Goal: Task Accomplishment & Management: Complete application form

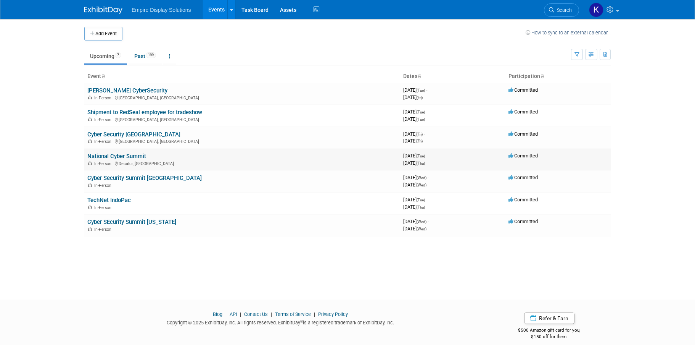
click at [123, 155] on link "National Cyber Summit" at bounding box center [116, 156] width 59 height 7
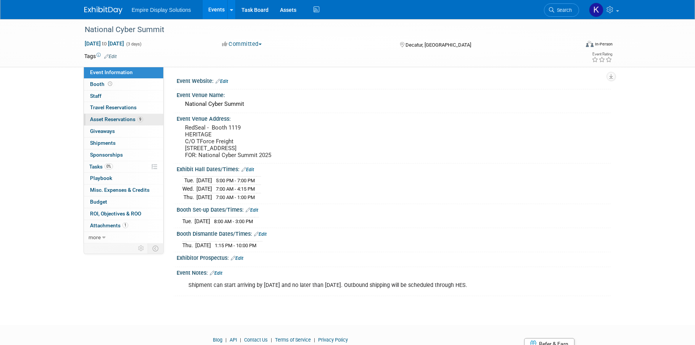
click at [113, 121] on span "Asset Reservations 9" at bounding box center [116, 119] width 53 height 6
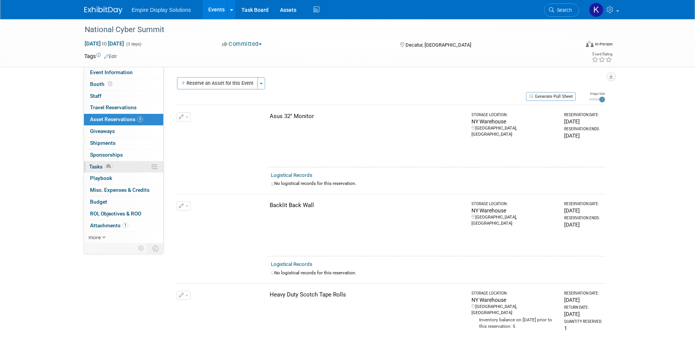
click at [118, 169] on link "0% Tasks 0%" at bounding box center [123, 166] width 79 height 11
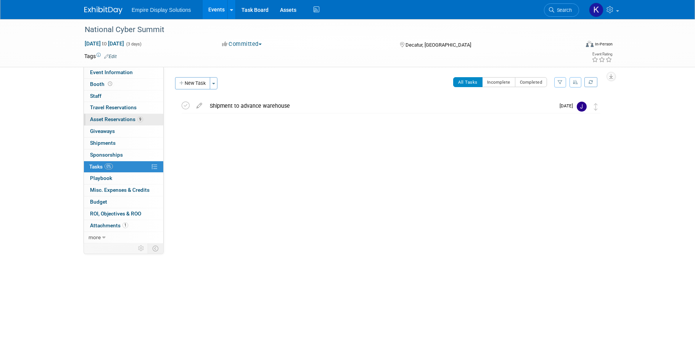
click at [123, 117] on span "Asset Reservations 9" at bounding box center [116, 119] width 53 height 6
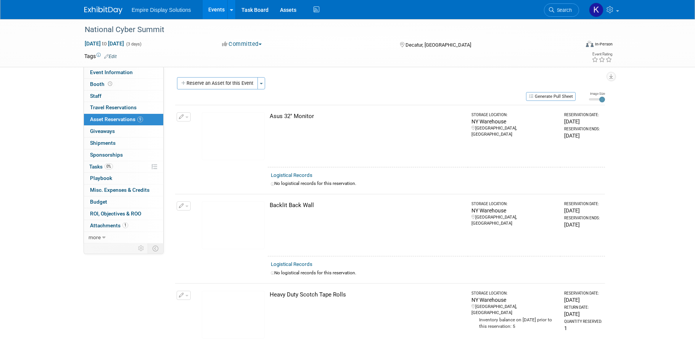
click at [103, 7] on img at bounding box center [103, 10] width 38 height 8
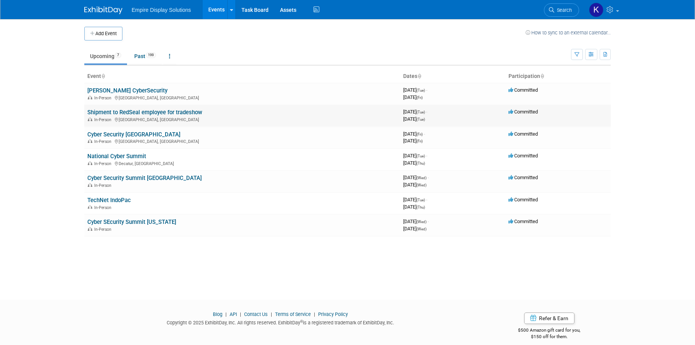
click at [161, 112] on link "Shipment to RedSeal employee for tradeshow" at bounding box center [144, 112] width 115 height 7
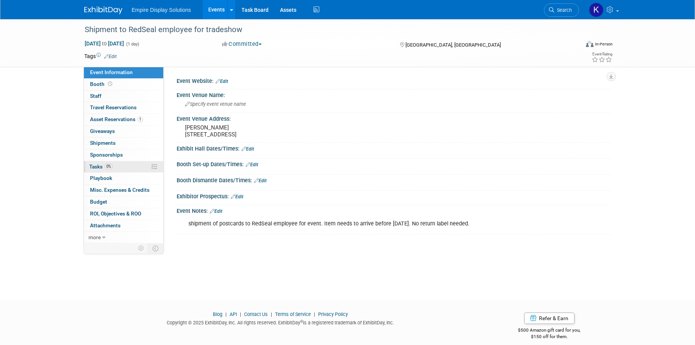
click at [124, 166] on link "0% Tasks 0%" at bounding box center [123, 166] width 79 height 11
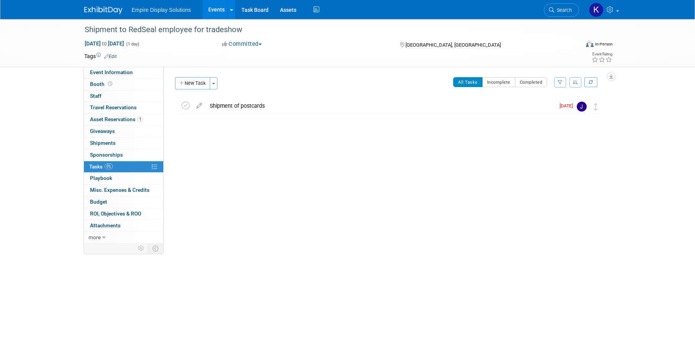
click at [95, 8] on img at bounding box center [103, 10] width 38 height 8
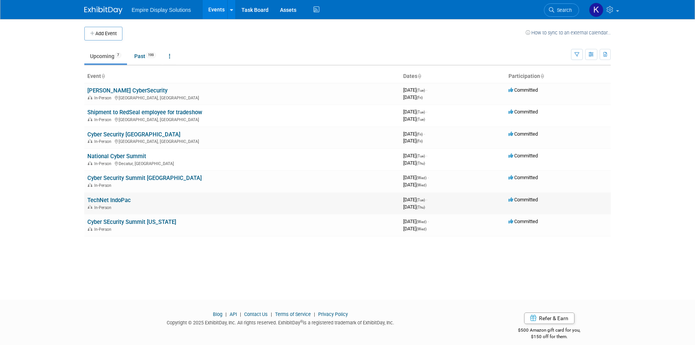
click at [121, 198] on link "TechNet IndoPac" at bounding box center [109, 200] width 44 height 7
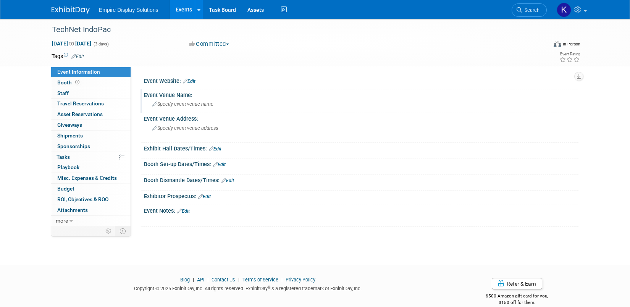
click at [187, 105] on span "Specify event venue name" at bounding box center [182, 104] width 61 height 6
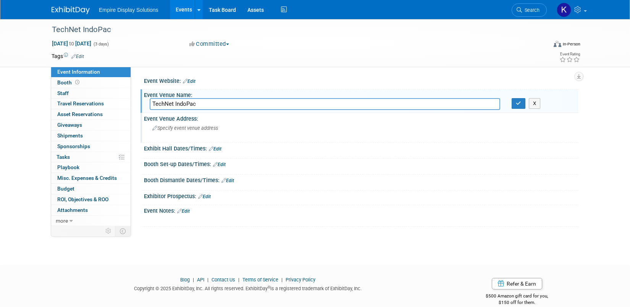
type input "TechNet IndoPac"
click at [207, 131] on div "Specify event venue address" at bounding box center [234, 131] width 169 height 18
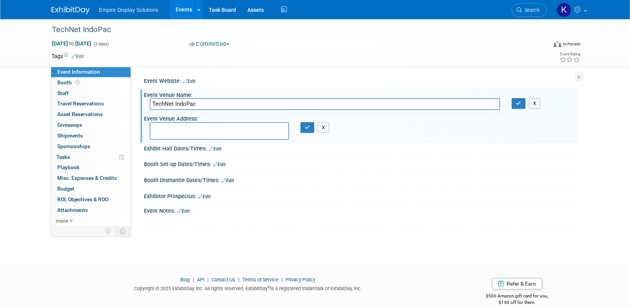
paste textarea "TechNet INDO-Pacific 2025 (Exhibiting Company’s Name & Booth Number) ICS c/o Vi…"
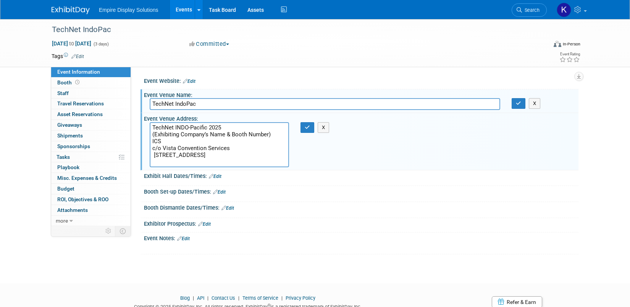
drag, startPoint x: 232, startPoint y: 134, endPoint x: 263, endPoint y: 134, distance: 30.5
click at [263, 134] on textarea "TechNet INDO-Pacific 2025 (Exhibiting Company’s Name & Booth Number) ICS c/o Vi…" at bounding box center [219, 144] width 139 height 45
click at [259, 134] on textarea "TechNet INDO-Pacific 2025 (Exhibiting Company’s Name & Booth Number) ICS c/o Vi…" at bounding box center [219, 144] width 139 height 45
click at [268, 134] on textarea "TechNet INDO-Pacific 2025 (Exhibiting Company’s Name & Booth Number) ICS c/o Vi…" at bounding box center [219, 144] width 139 height 45
drag, startPoint x: 225, startPoint y: 134, endPoint x: 163, endPoint y: 134, distance: 61.8
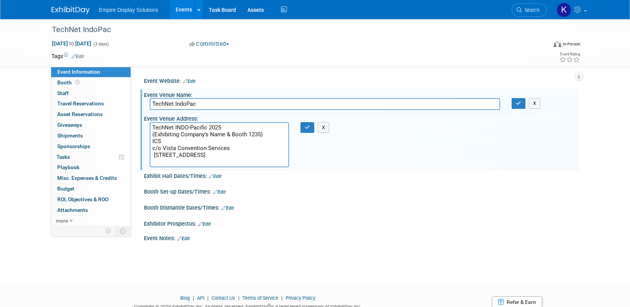
click at [163, 134] on textarea "TechNet INDO-Pacific 2025 (Exhibiting Company’s Name & Booth 1235) ICS c/o Vist…" at bounding box center [219, 144] width 139 height 45
click at [182, 134] on textarea "TechNet INDO-Pacific 2025 (RedSeal & Booth 1235) ICS c/o Vista Convention Servi…" at bounding box center [219, 144] width 139 height 45
click at [212, 134] on textarea "TechNet INDO-Pacific 2025 (RedSeal - Booth 1235) ICS c/o Vista Convention Servi…" at bounding box center [219, 144] width 139 height 45
click at [155, 133] on textarea "TechNet INDO-Pacific 2025 (RedSeal - Booth 1235 ICS c/o Vista Convention Servic…" at bounding box center [219, 144] width 139 height 45
click at [154, 153] on textarea "TechNet INDO-Pacific 2025 RedSeal - Booth 1235 ICS c/o Vista Convention Service…" at bounding box center [219, 144] width 139 height 45
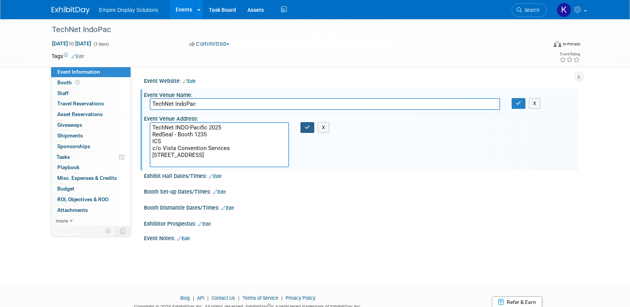
type textarea "TechNet INDO-Pacific 2025 RedSeal - Booth 1235 ICS c/o Vista Convention Service…"
click at [310, 128] on button "button" at bounding box center [307, 127] width 14 height 11
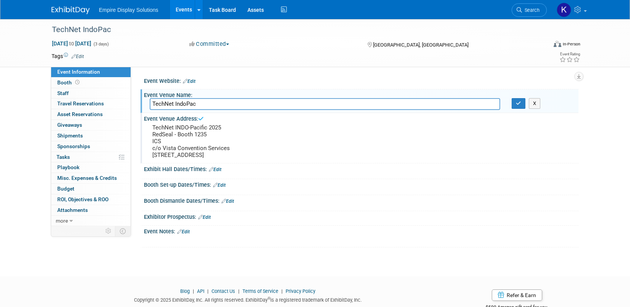
click at [216, 172] on link "Edit" at bounding box center [215, 169] width 13 height 5
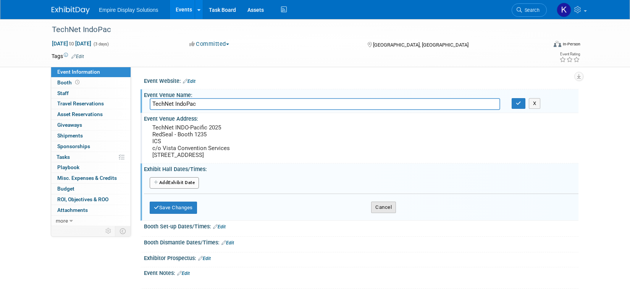
click at [382, 213] on button "Cancel" at bounding box center [383, 206] width 25 height 11
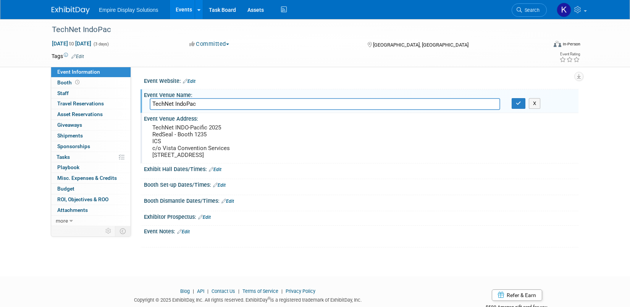
click at [223, 188] on link "Edit" at bounding box center [219, 184] width 13 height 5
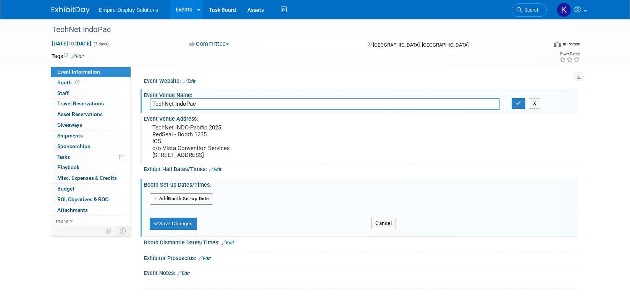
click at [174, 205] on button "Add Another Booth Set-up Date" at bounding box center [181, 198] width 63 height 11
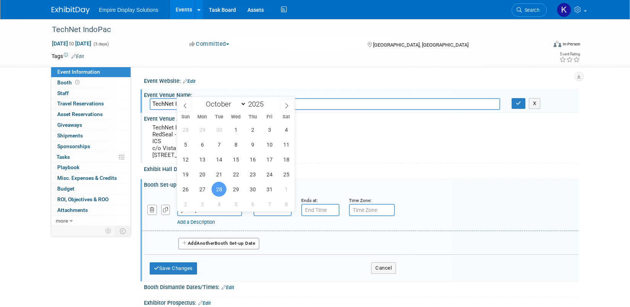
click at [193, 216] on input "Oct 28, 2025" at bounding box center [209, 210] width 65 height 12
click at [189, 192] on span "26" at bounding box center [185, 189] width 15 height 15
type input "Oct 26, 2025"
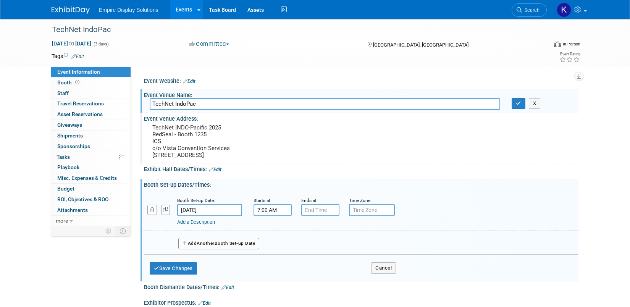
click at [265, 215] on input "7:00 AM" at bounding box center [272, 210] width 38 height 12
click at [276, 235] on span at bounding box center [270, 228] width 13 height 13
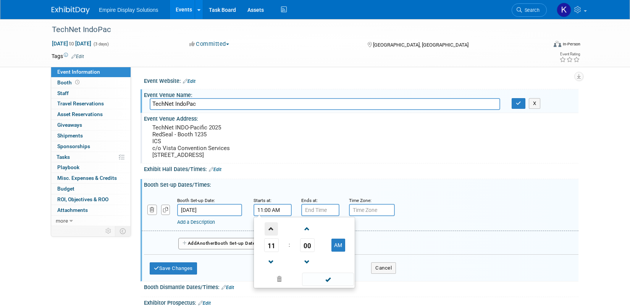
click at [276, 235] on span at bounding box center [270, 228] width 13 height 13
type input "12:00 PM"
click at [311, 216] on input "7:00 PM" at bounding box center [320, 210] width 38 height 12
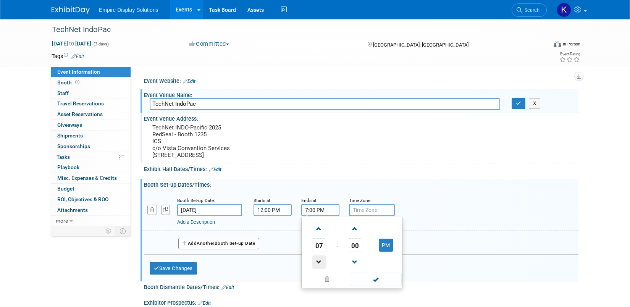
click at [316, 267] on span at bounding box center [318, 261] width 13 height 13
type input "5:00 PM"
click at [317, 197] on div "Booth Set-up Date: Oct 26, 2025 Starts at: 12:00 PM Ends at: 5:00 PM 05 : 00 PM…" at bounding box center [361, 233] width 434 height 91
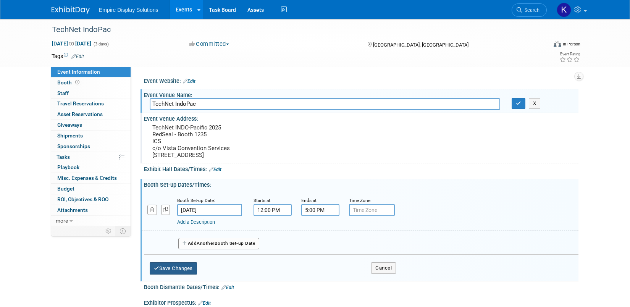
click at [179, 272] on button "Save Changes" at bounding box center [173, 268] width 47 height 12
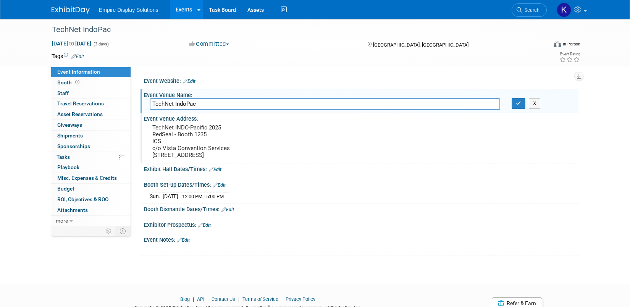
click at [216, 187] on icon at bounding box center [215, 184] width 5 height 5
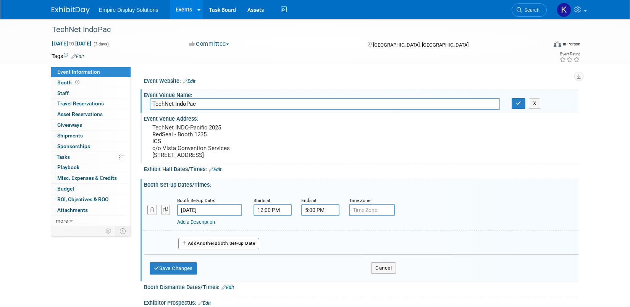
click at [199, 246] on span "Another" at bounding box center [206, 242] width 18 height 5
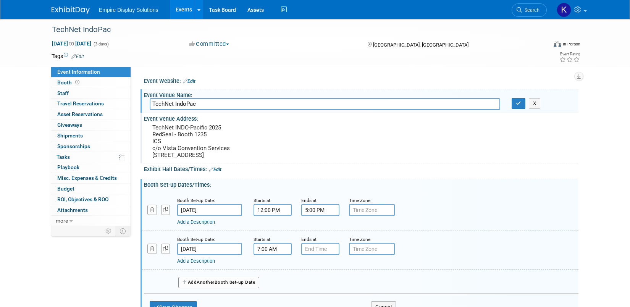
click at [267, 254] on input "7:00 AM" at bounding box center [272, 249] width 38 height 12
click at [269, 274] on span at bounding box center [270, 267] width 13 height 13
type input "8:00 AM"
click at [323, 255] on input "7:00 PM" at bounding box center [320, 249] width 38 height 12
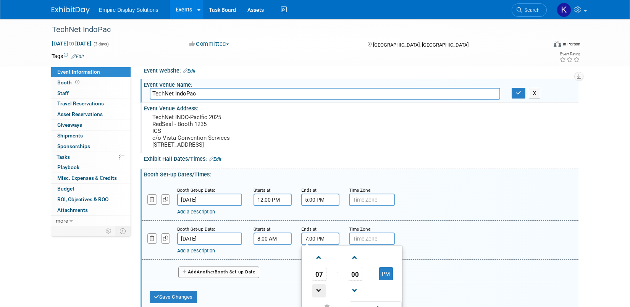
click at [316, 296] on span at bounding box center [318, 290] width 13 height 13
type input "5:00 PM"
click at [386, 169] on div "Exhibit Hall Dates/Times: Edit Save Changes Cancel" at bounding box center [359, 161] width 438 height 16
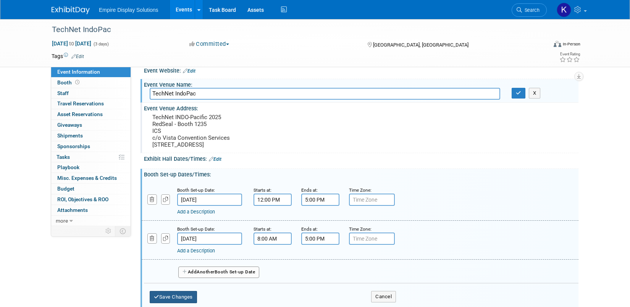
click at [184, 301] on button "Save Changes" at bounding box center [173, 297] width 47 height 12
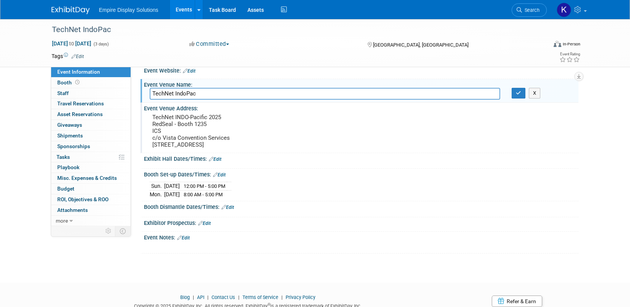
click at [193, 166] on div "Save Changes Cancel" at bounding box center [361, 164] width 434 height 5
click at [219, 162] on link "Edit" at bounding box center [215, 158] width 13 height 5
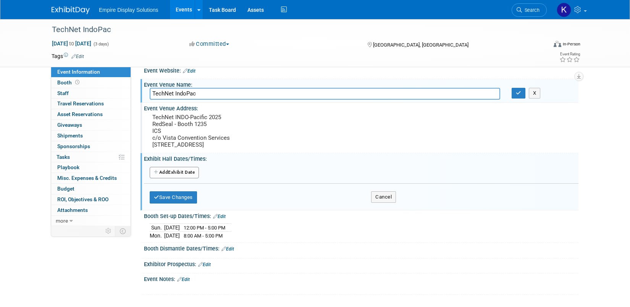
click at [169, 178] on button "Add Another Exhibit Date" at bounding box center [174, 172] width 49 height 11
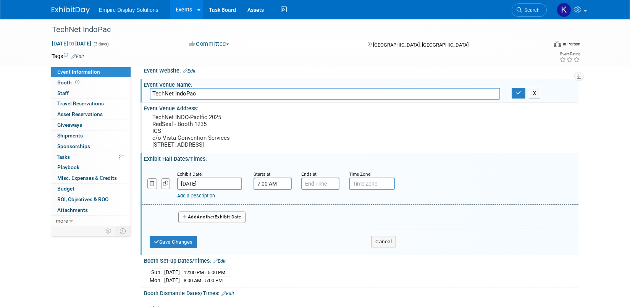
click at [263, 190] on input "7:00 AM" at bounding box center [272, 183] width 38 height 12
click at [269, 209] on span at bounding box center [270, 202] width 13 height 13
type input "8:00 AM"
click at [309, 187] on input "7:00 PM" at bounding box center [320, 183] width 38 height 12
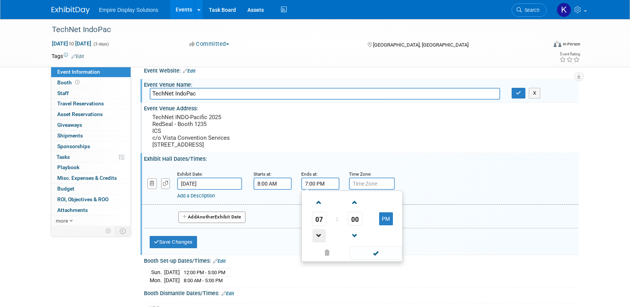
click at [319, 240] on span at bounding box center [318, 235] width 13 height 13
click at [358, 209] on span at bounding box center [354, 202] width 13 height 13
click at [353, 242] on span at bounding box center [354, 235] width 13 height 13
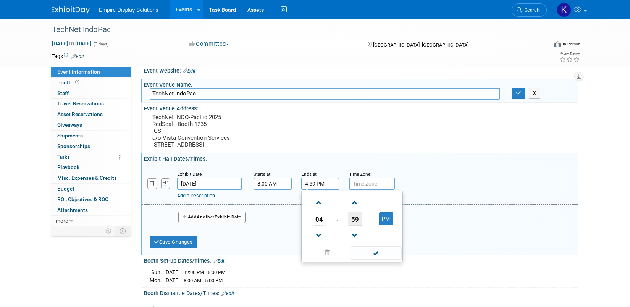
click at [353, 226] on span "59" at bounding box center [355, 219] width 15 height 14
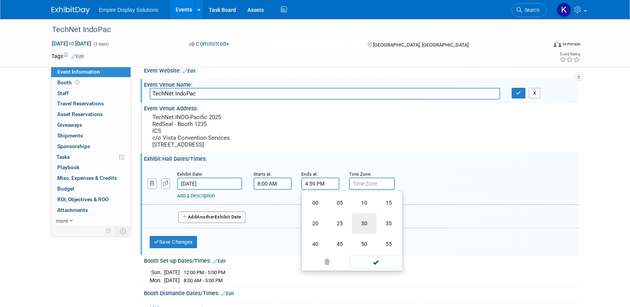
click at [358, 228] on td "30" at bounding box center [364, 223] width 24 height 21
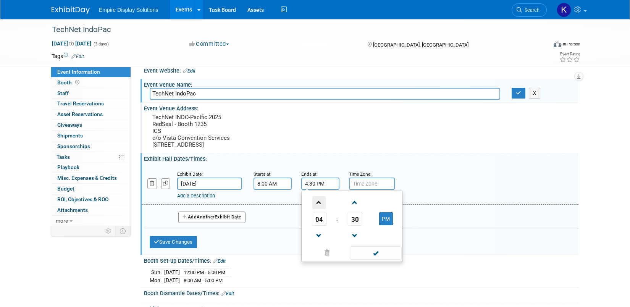
click at [319, 208] on span at bounding box center [318, 202] width 13 height 13
type input "5:30 PM"
click at [322, 148] on div "TechNet INDO-Pacific 2025 RedSeal - Booth 1235 ICS c/o Vista Convention Service…" at bounding box center [234, 131] width 181 height 39
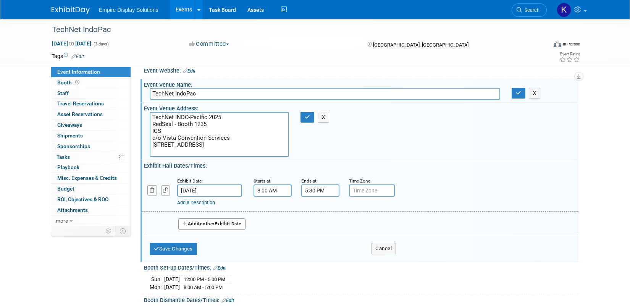
click at [200, 222] on span "Another" at bounding box center [206, 223] width 18 height 5
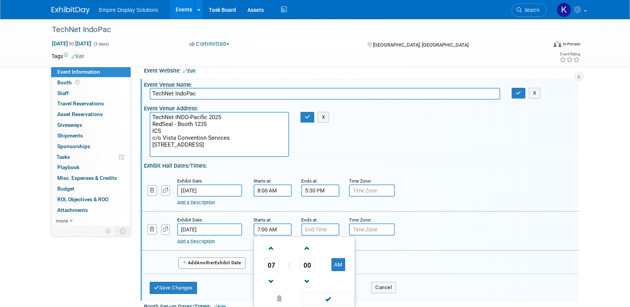
click at [268, 227] on input "7:00 AM" at bounding box center [272, 229] width 38 height 12
click at [275, 251] on span at bounding box center [270, 248] width 13 height 13
click at [303, 264] on span "00" at bounding box center [307, 265] width 15 height 14
click at [308, 266] on td "30" at bounding box center [316, 269] width 24 height 21
type input "8:30 AM"
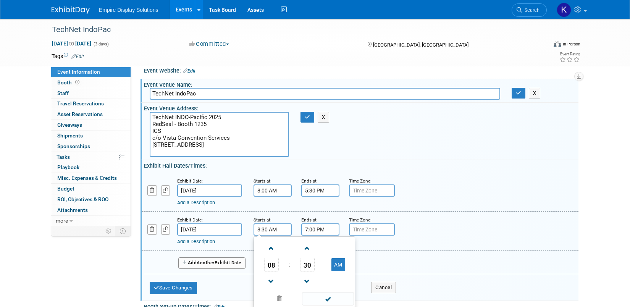
click at [320, 230] on input "7:00 PM" at bounding box center [320, 229] width 38 height 12
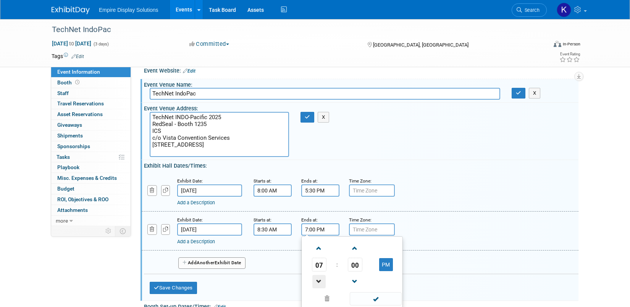
click at [317, 283] on span at bounding box center [318, 281] width 13 height 13
type input "5:00 PM"
click at [414, 194] on div "Add a Description Description:" at bounding box center [360, 191] width 448 height 29
click at [203, 265] on span "Another" at bounding box center [206, 262] width 18 height 5
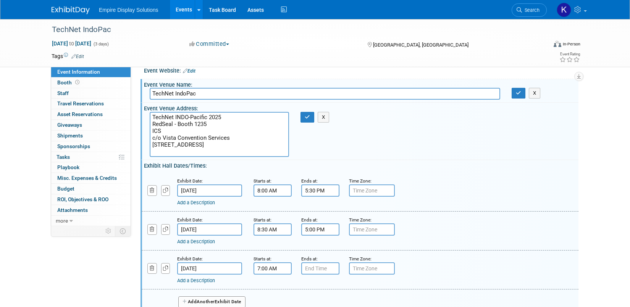
click at [271, 269] on input "7:00 AM" at bounding box center [272, 268] width 38 height 12
click at [273, 287] on span at bounding box center [270, 286] width 13 height 13
click at [307, 299] on span "00" at bounding box center [307, 304] width 15 height 14
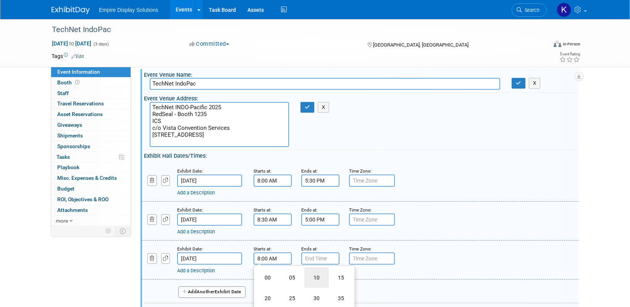
scroll to position [21, 0]
click at [316, 296] on td "30" at bounding box center [316, 297] width 24 height 21
type input "8:30 AM"
click at [318, 259] on input "7:00 PM" at bounding box center [320, 257] width 38 height 12
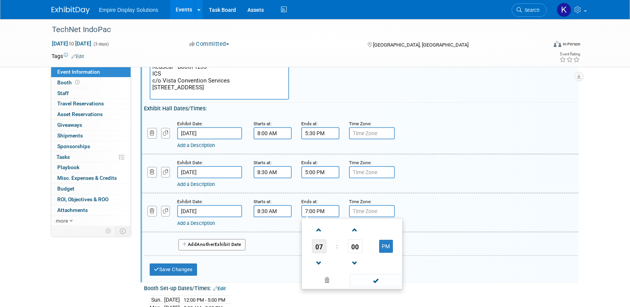
scroll to position [69, 0]
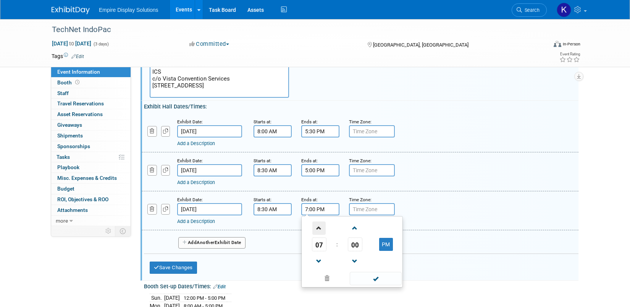
click at [320, 227] on span at bounding box center [318, 227] width 13 height 13
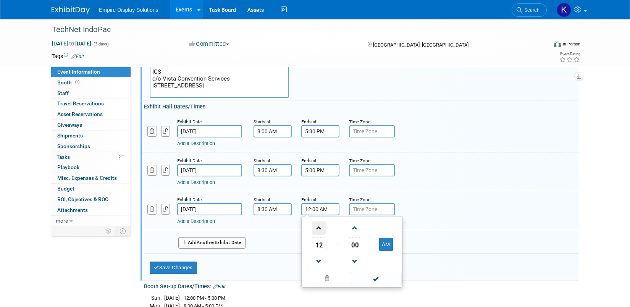
click at [320, 227] on span at bounding box center [318, 227] width 13 height 13
click at [384, 246] on button "AM" at bounding box center [386, 244] width 14 height 13
type input "1:00 PM"
click at [412, 194] on div "Exhibit Date: Oct 30, 2025 Starts at: 8:30 AM Ends at: 1:00 PM 01 : 00 PM 12 01…" at bounding box center [360, 210] width 437 height 39
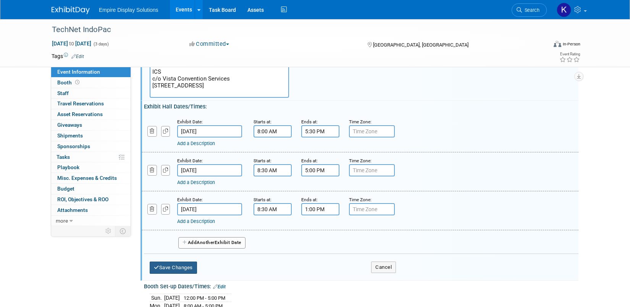
click at [188, 268] on button "Save Changes" at bounding box center [173, 267] width 47 height 12
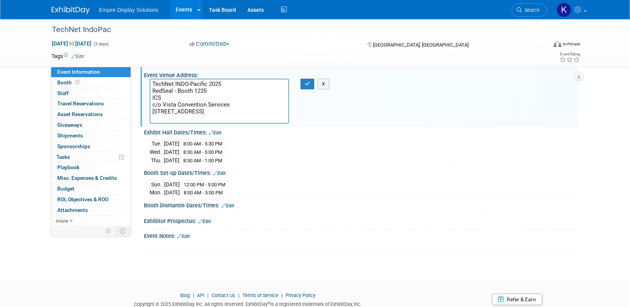
click at [201, 206] on div "Booth Dismantle Dates/Times: Edit" at bounding box center [361, 205] width 434 height 10
click at [232, 204] on link "Edit" at bounding box center [227, 205] width 13 height 5
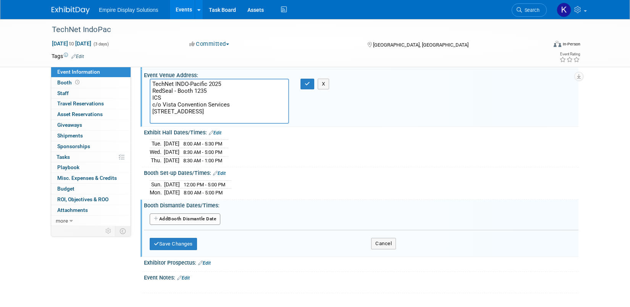
click at [187, 220] on button "Add Another Booth Dismantle Date" at bounding box center [185, 218] width 71 height 11
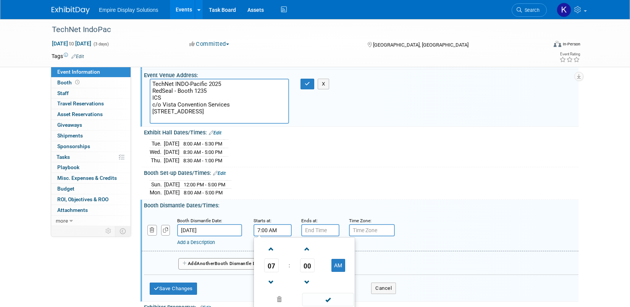
click at [271, 231] on input "7:00 AM" at bounding box center [272, 230] width 38 height 12
click at [269, 249] on span at bounding box center [270, 248] width 13 height 13
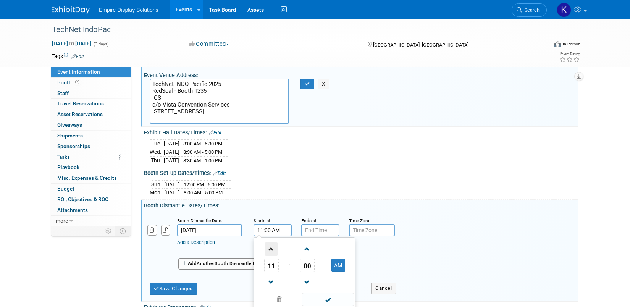
click at [269, 249] on span at bounding box center [270, 248] width 13 height 13
type input "1:00 PM"
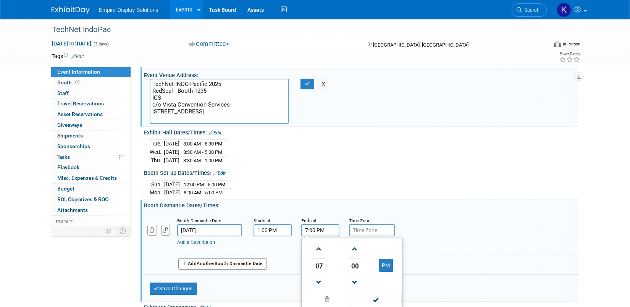
click at [321, 230] on input "7:00 PM" at bounding box center [320, 230] width 38 height 12
click at [318, 250] on span at bounding box center [318, 248] width 13 height 13
type input "8:00 PM"
click at [354, 189] on div "Sun. Oct 26, 2025 12:00 PM - 5:00 PM Mon. Oct 27, 2025 8:00 AM - 5:00 PM" at bounding box center [361, 187] width 423 height 18
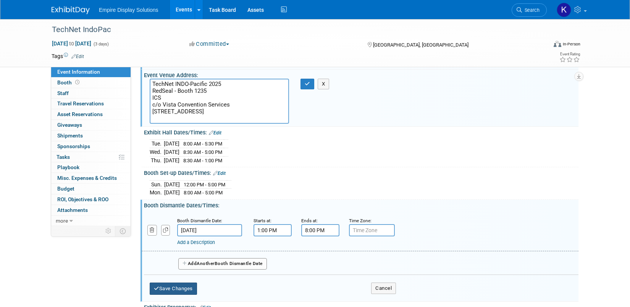
click at [174, 286] on button "Save Changes" at bounding box center [173, 288] width 47 height 12
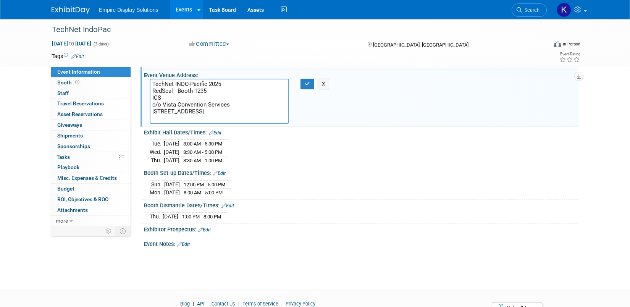
click at [189, 242] on link "Edit" at bounding box center [183, 244] width 13 height 5
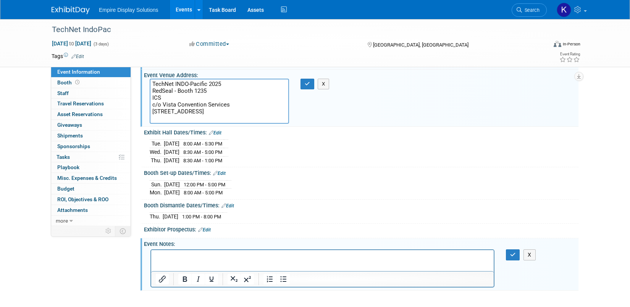
scroll to position [0, 0]
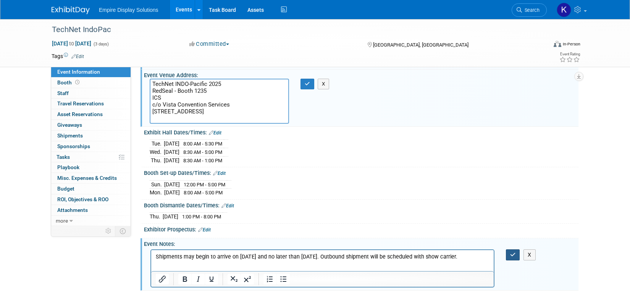
click at [516, 253] on button "button" at bounding box center [513, 254] width 14 height 11
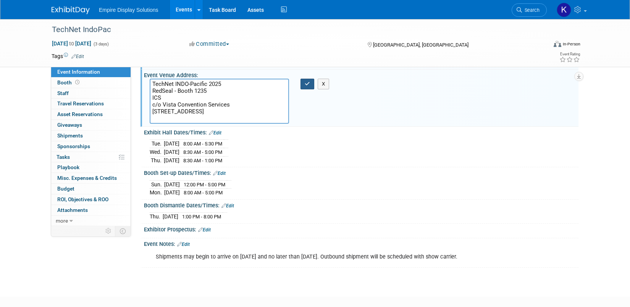
click at [308, 83] on icon "button" at bounding box center [307, 83] width 5 height 5
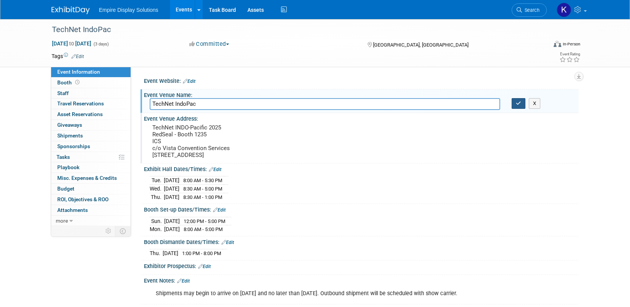
click at [519, 103] on icon "button" at bounding box center [518, 103] width 5 height 5
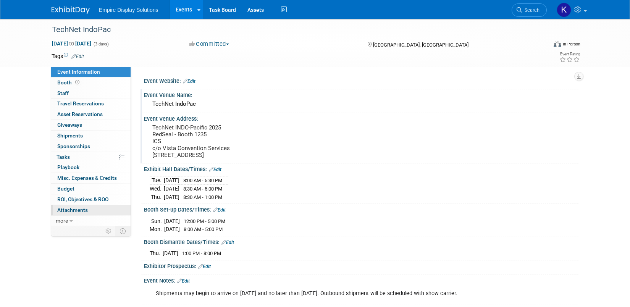
click at [81, 207] on span "Attachments 0" at bounding box center [72, 210] width 31 height 6
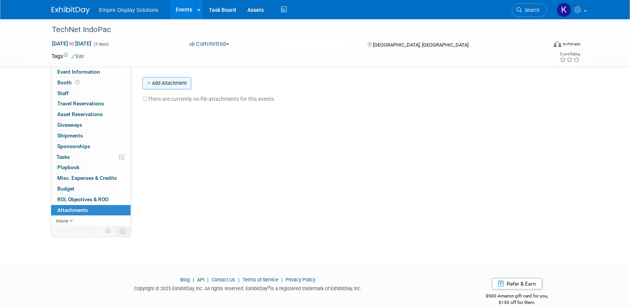
click at [163, 86] on button "Add Attachment" at bounding box center [166, 83] width 49 height 12
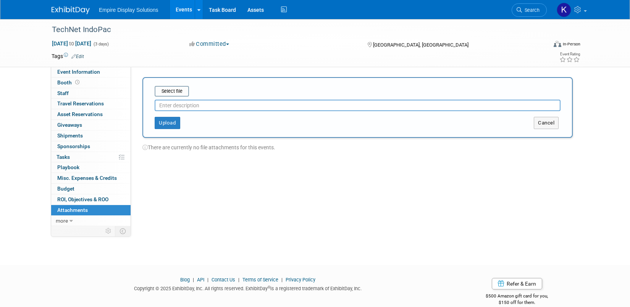
click at [177, 107] on input "text" at bounding box center [358, 105] width 406 height 11
type input "Advance warehouse labels"
click at [174, 87] on input "file" at bounding box center [142, 91] width 91 height 9
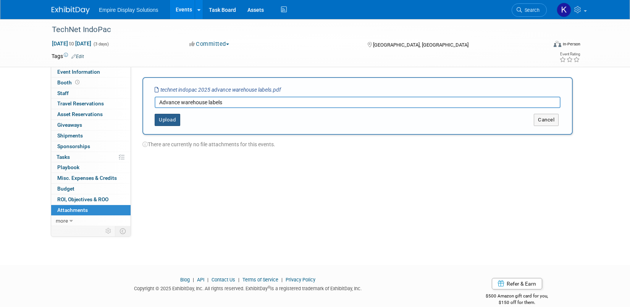
click at [168, 120] on button "Upload" at bounding box center [168, 120] width 26 height 12
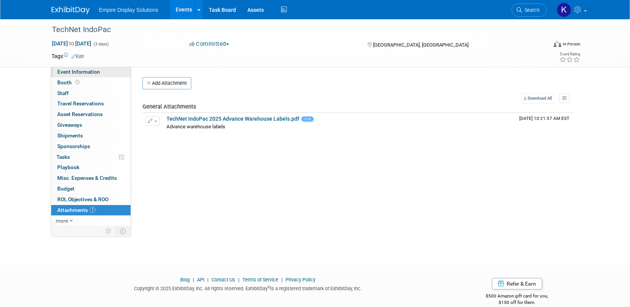
click at [70, 73] on span "Event Information" at bounding box center [78, 72] width 43 height 6
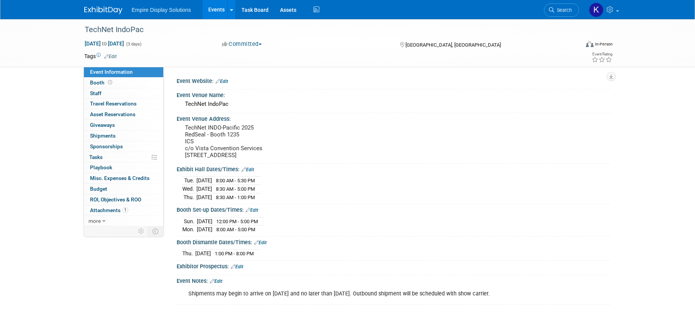
click at [110, 10] on img at bounding box center [103, 10] width 38 height 8
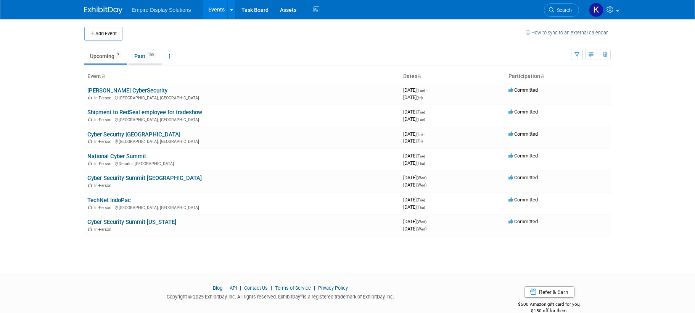
click at [141, 54] on link "Past 199" at bounding box center [145, 56] width 33 height 15
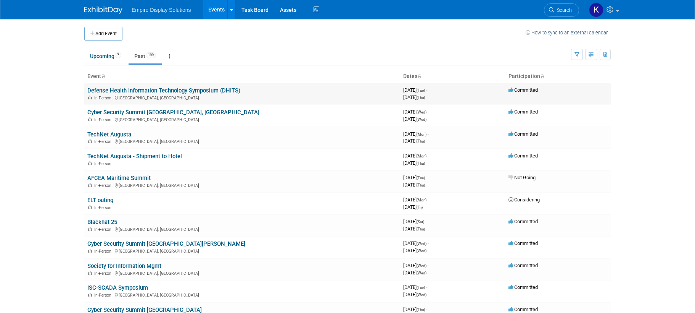
click at [129, 93] on link "Defense Health Information Technology Symposium (DHITS)" at bounding box center [163, 90] width 153 height 7
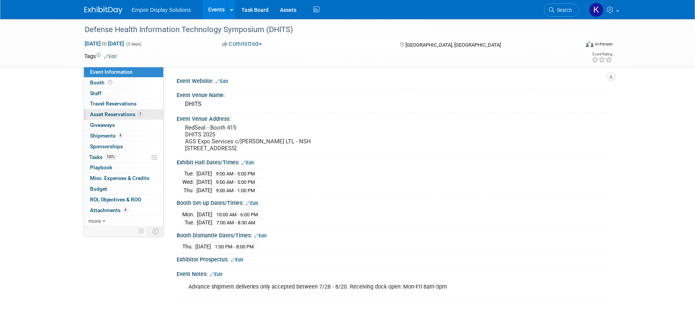
click at [118, 114] on span "Asset Reservations 7" at bounding box center [116, 114] width 53 height 6
